Goal: Information Seeking & Learning: Learn about a topic

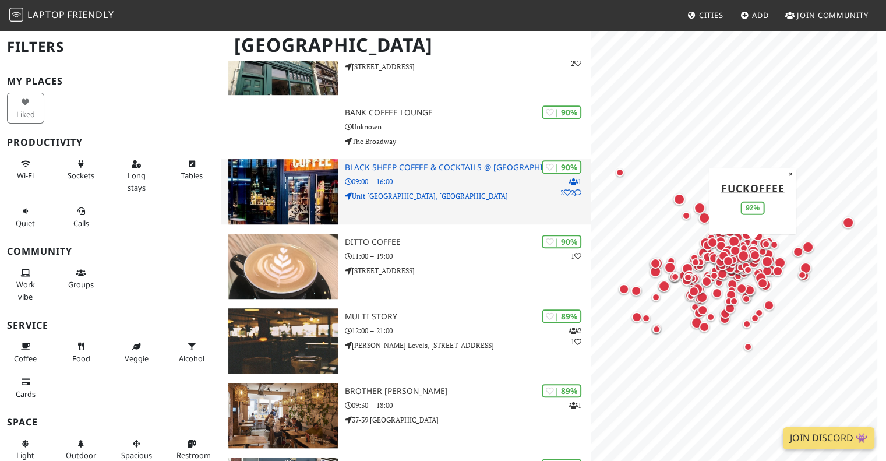
scroll to position [758, 0]
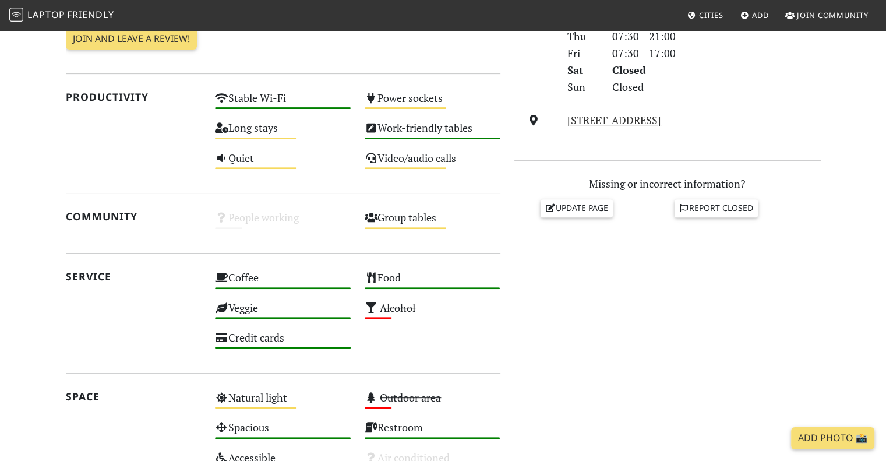
scroll to position [350, 0]
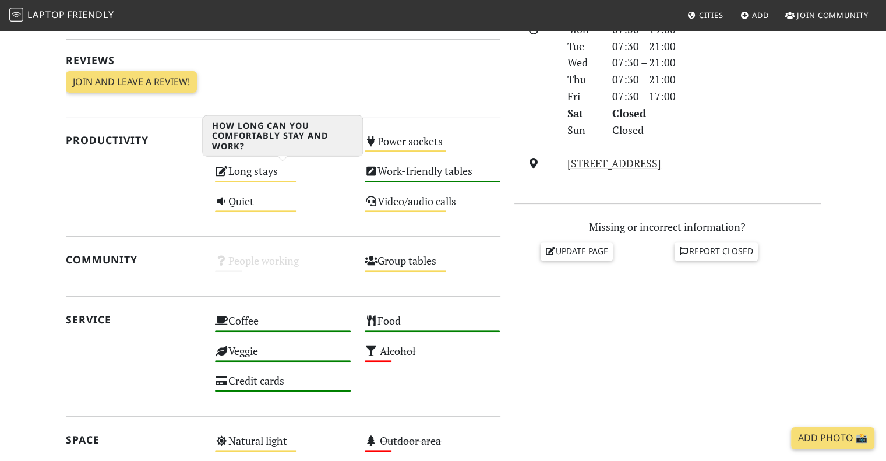
click at [283, 182] on div "Long stays Medium" at bounding box center [283, 176] width 150 height 30
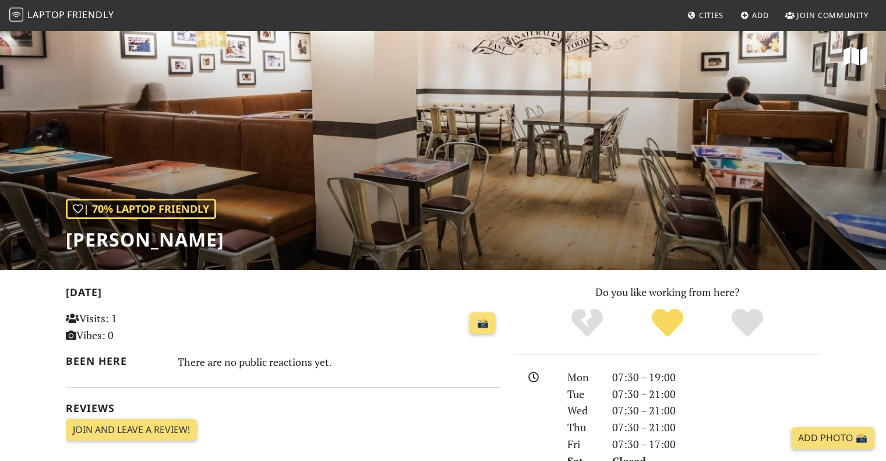
scroll to position [0, 0]
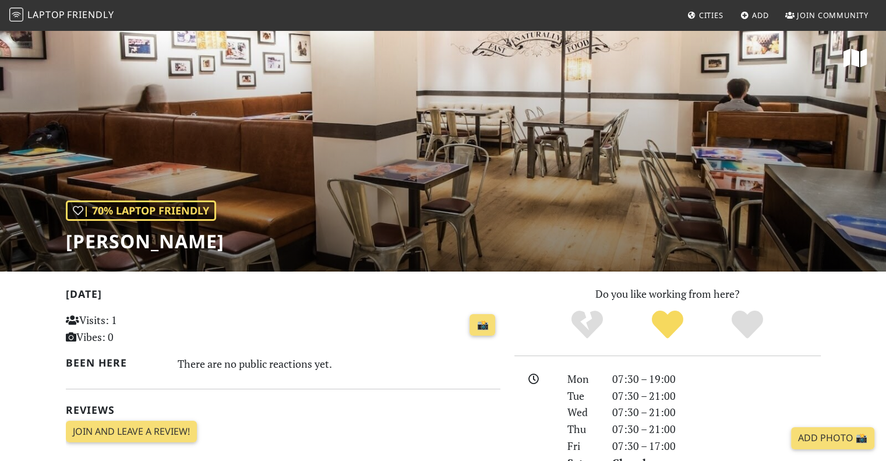
click at [51, 9] on span "Laptop" at bounding box center [46, 14] width 38 height 13
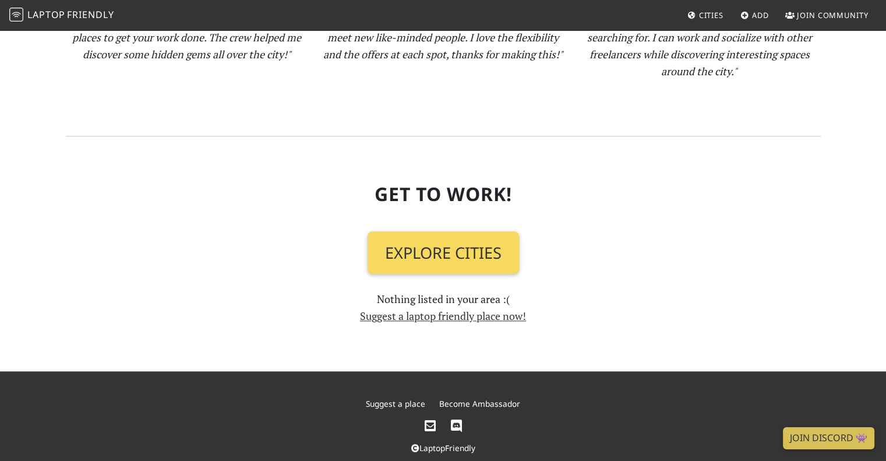
scroll to position [1295, 0]
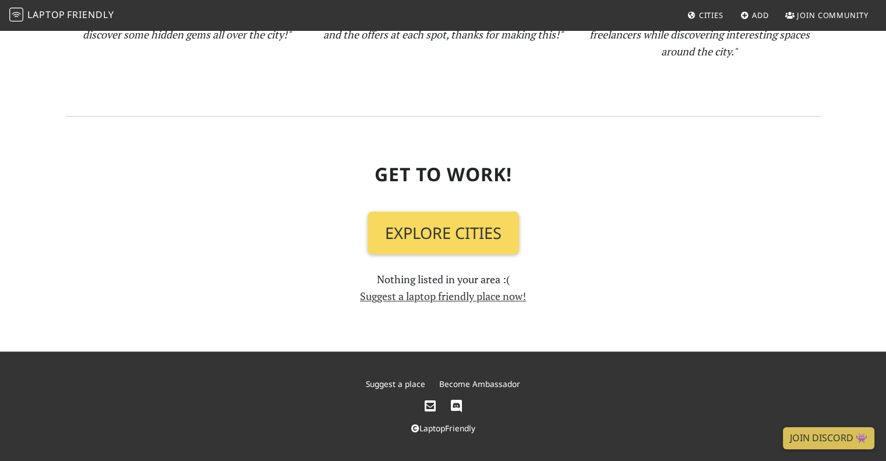
click at [416, 247] on link "Explore Cities" at bounding box center [444, 233] width 152 height 43
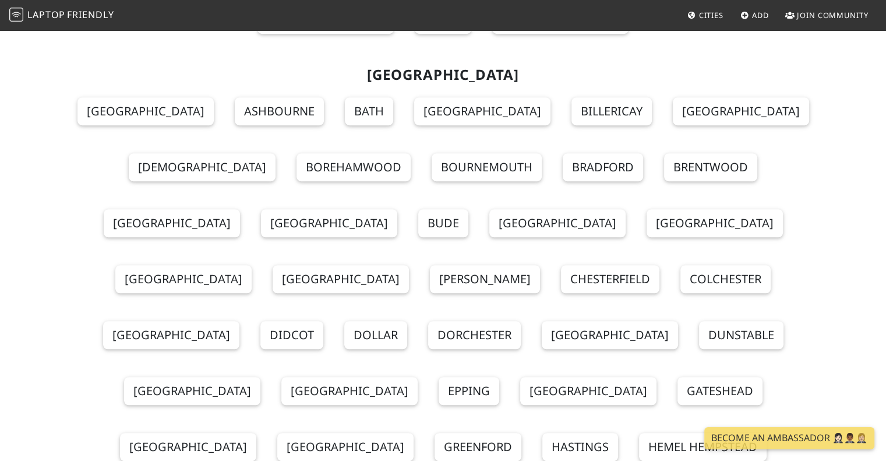
scroll to position [14041, 0]
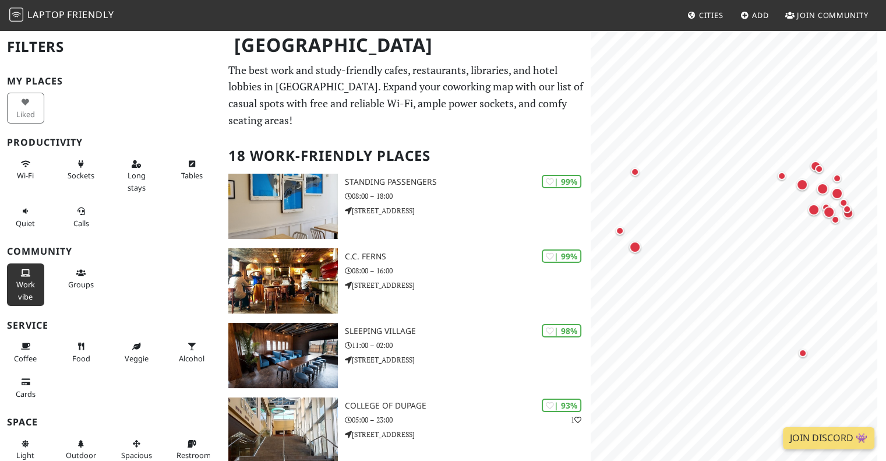
click at [20, 281] on span "Work vibe" at bounding box center [25, 290] width 19 height 22
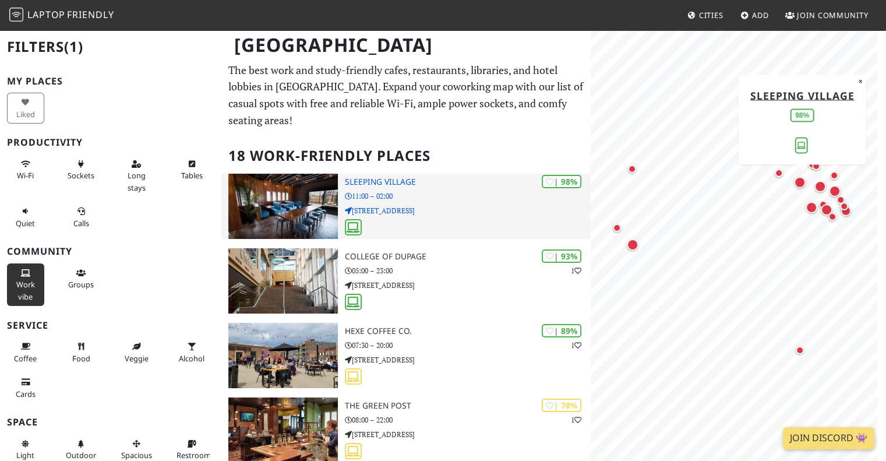
click at [430, 191] on p "11:00 – 02:00" at bounding box center [468, 196] width 246 height 11
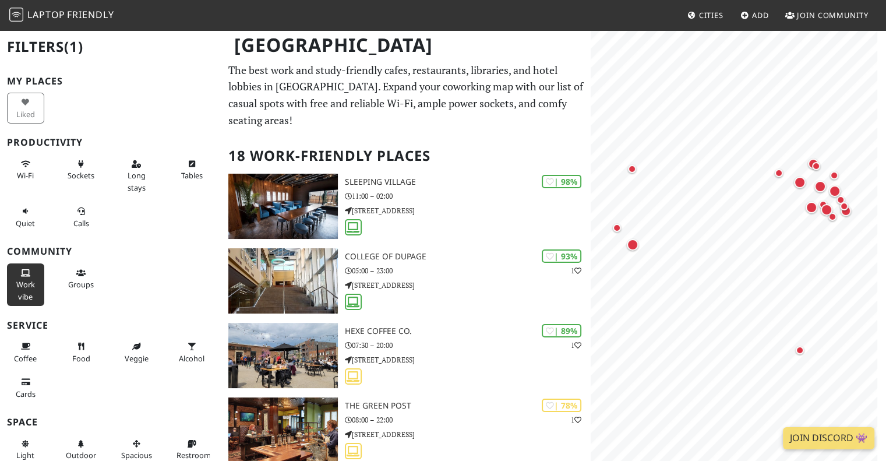
click at [13, 281] on button "Work vibe" at bounding box center [25, 284] width 37 height 43
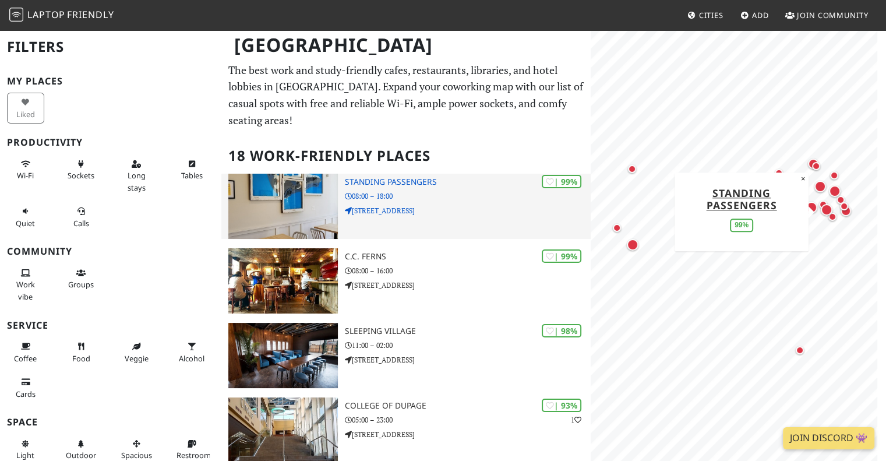
click at [476, 191] on p "08:00 – 18:00" at bounding box center [468, 196] width 246 height 11
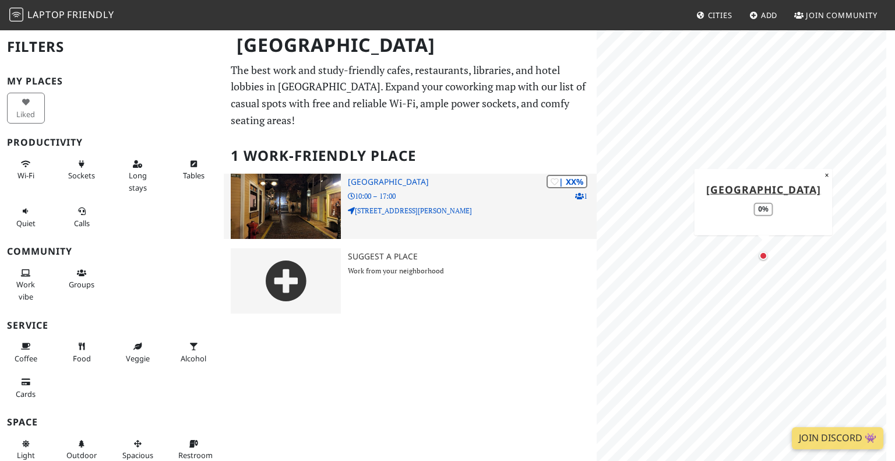
click at [280, 196] on img at bounding box center [286, 206] width 110 height 65
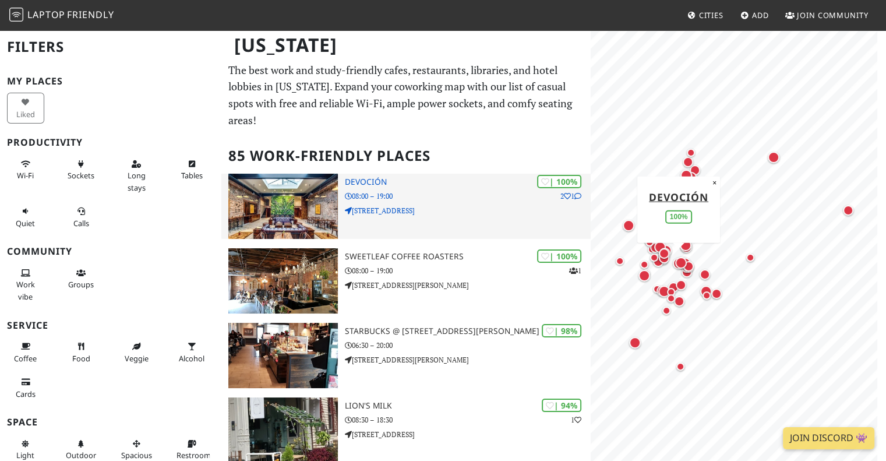
click at [464, 218] on div "| 100% 2 1 [GEOGRAPHIC_DATA] 08:00 – 19:00 [STREET_ADDRESS]" at bounding box center [468, 206] width 246 height 65
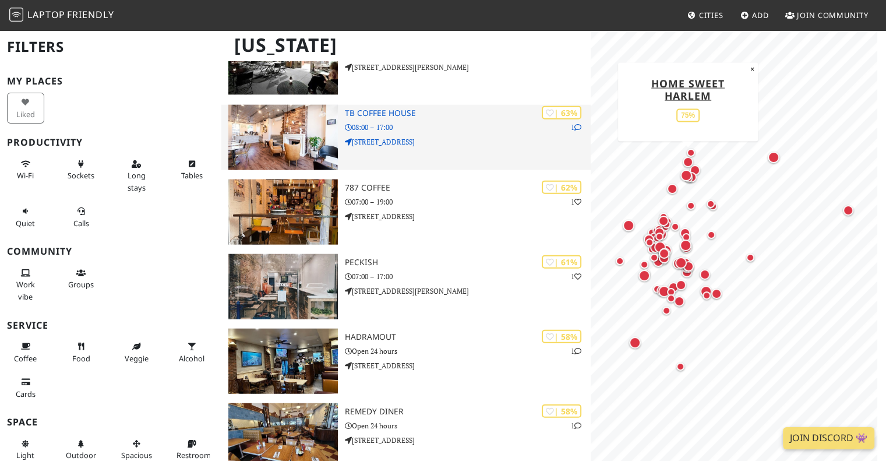
scroll to position [2739, 0]
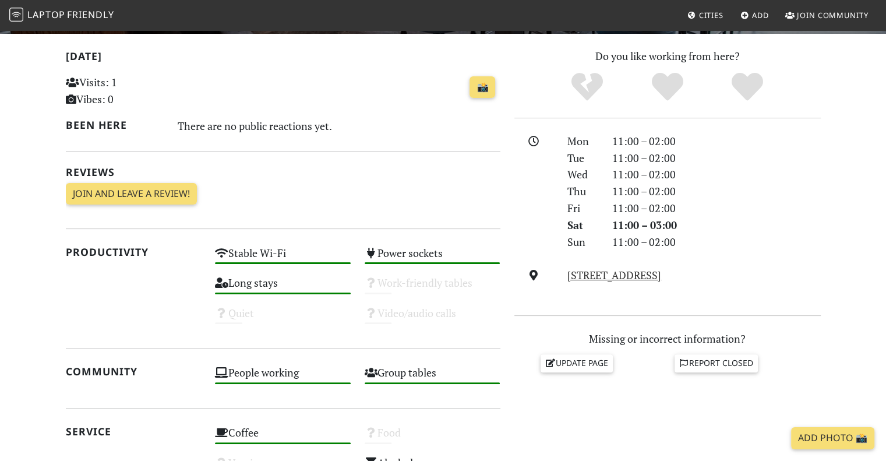
scroll to position [291, 0]
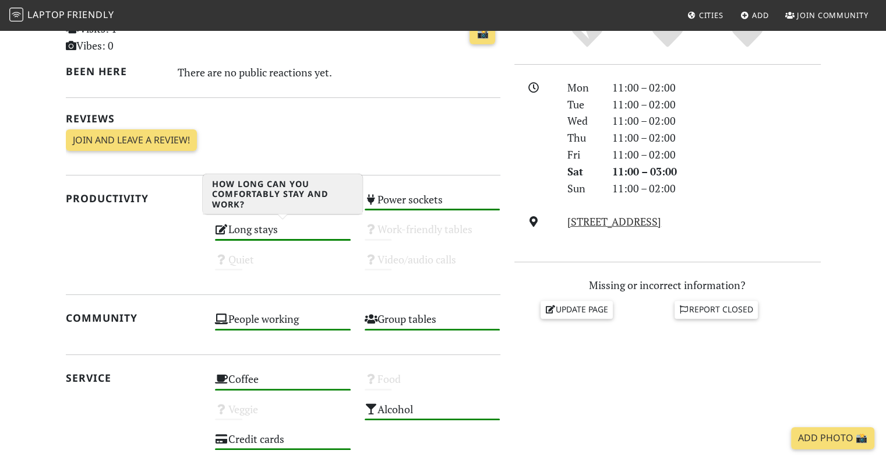
click at [254, 232] on div "Long stays High" at bounding box center [283, 235] width 150 height 30
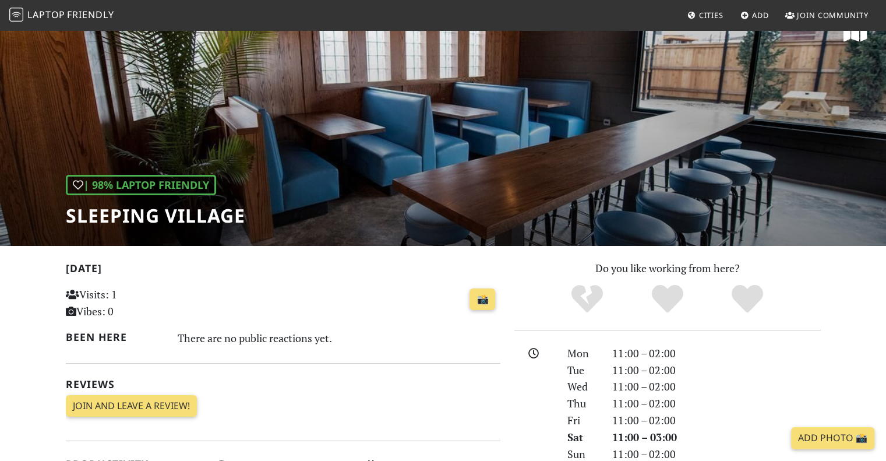
scroll to position [0, 0]
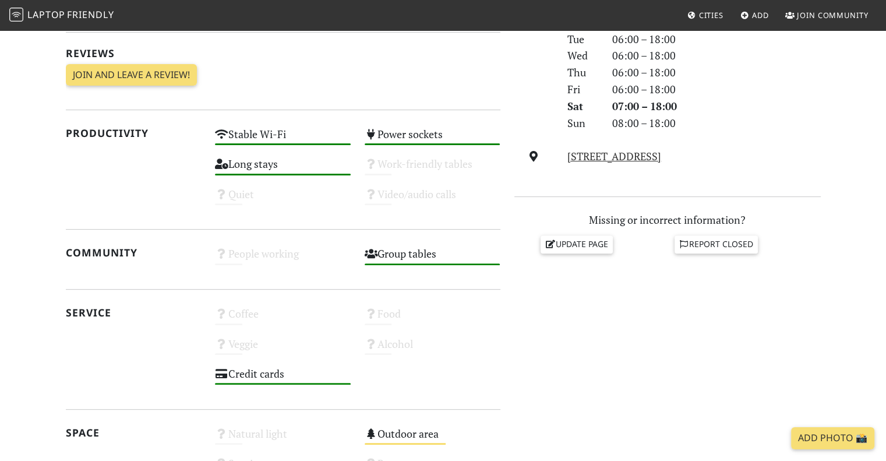
scroll to position [350, 0]
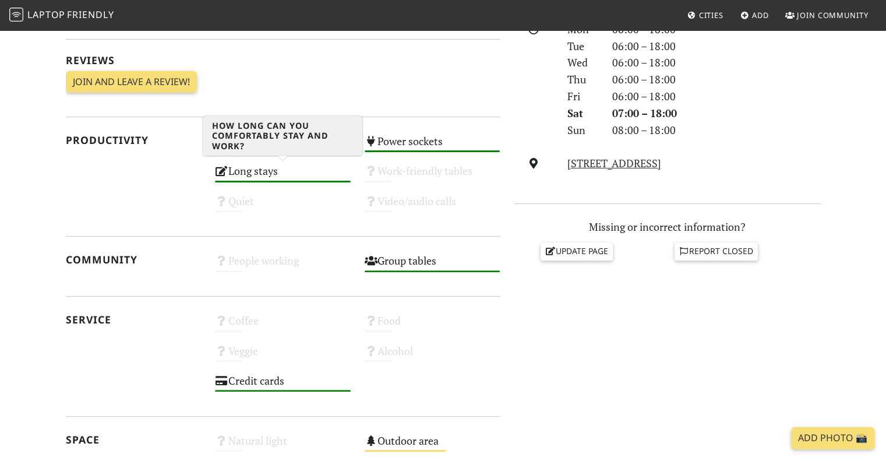
click at [256, 165] on div "Long stays High" at bounding box center [283, 176] width 150 height 30
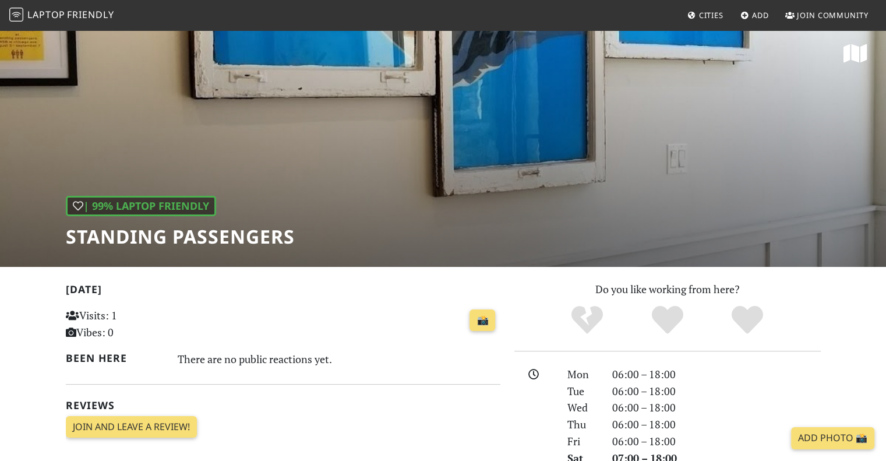
scroll to position [0, 0]
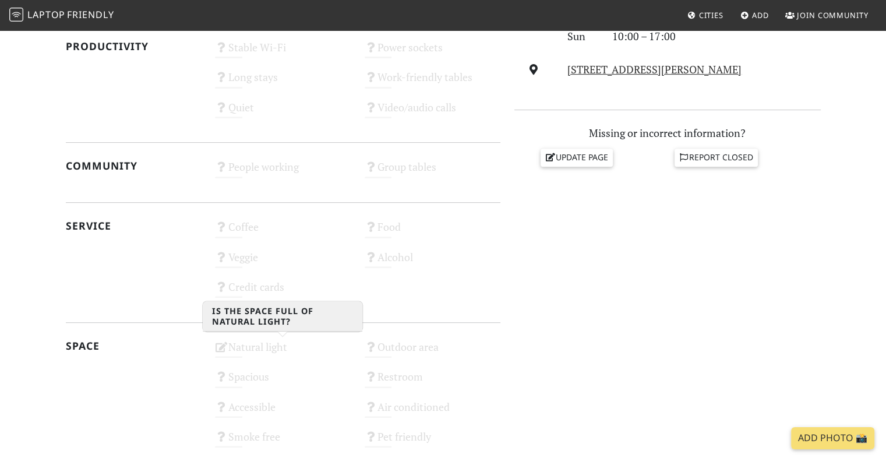
scroll to position [639, 0]
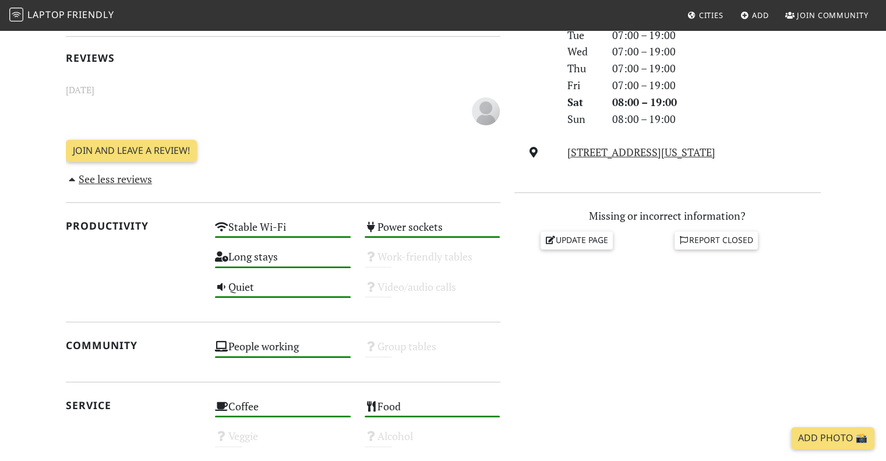
scroll to position [408, 0]
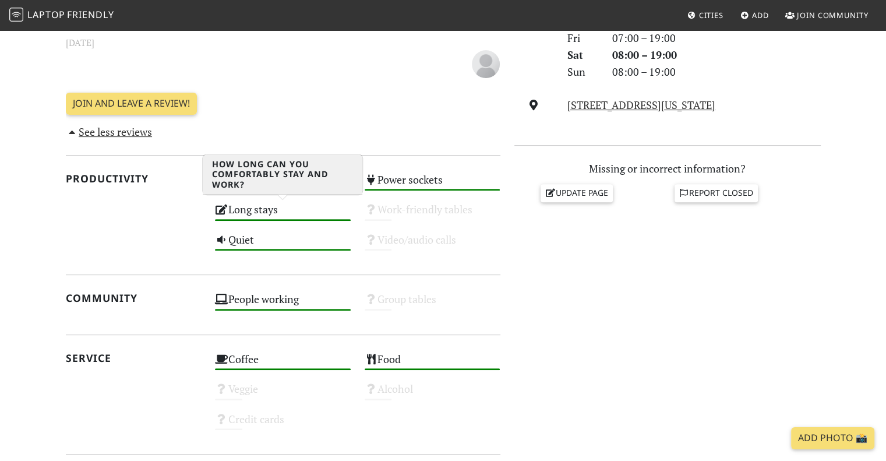
click at [329, 212] on div "Long stays High" at bounding box center [283, 215] width 150 height 30
